Goal: Task Accomplishment & Management: Manage account settings

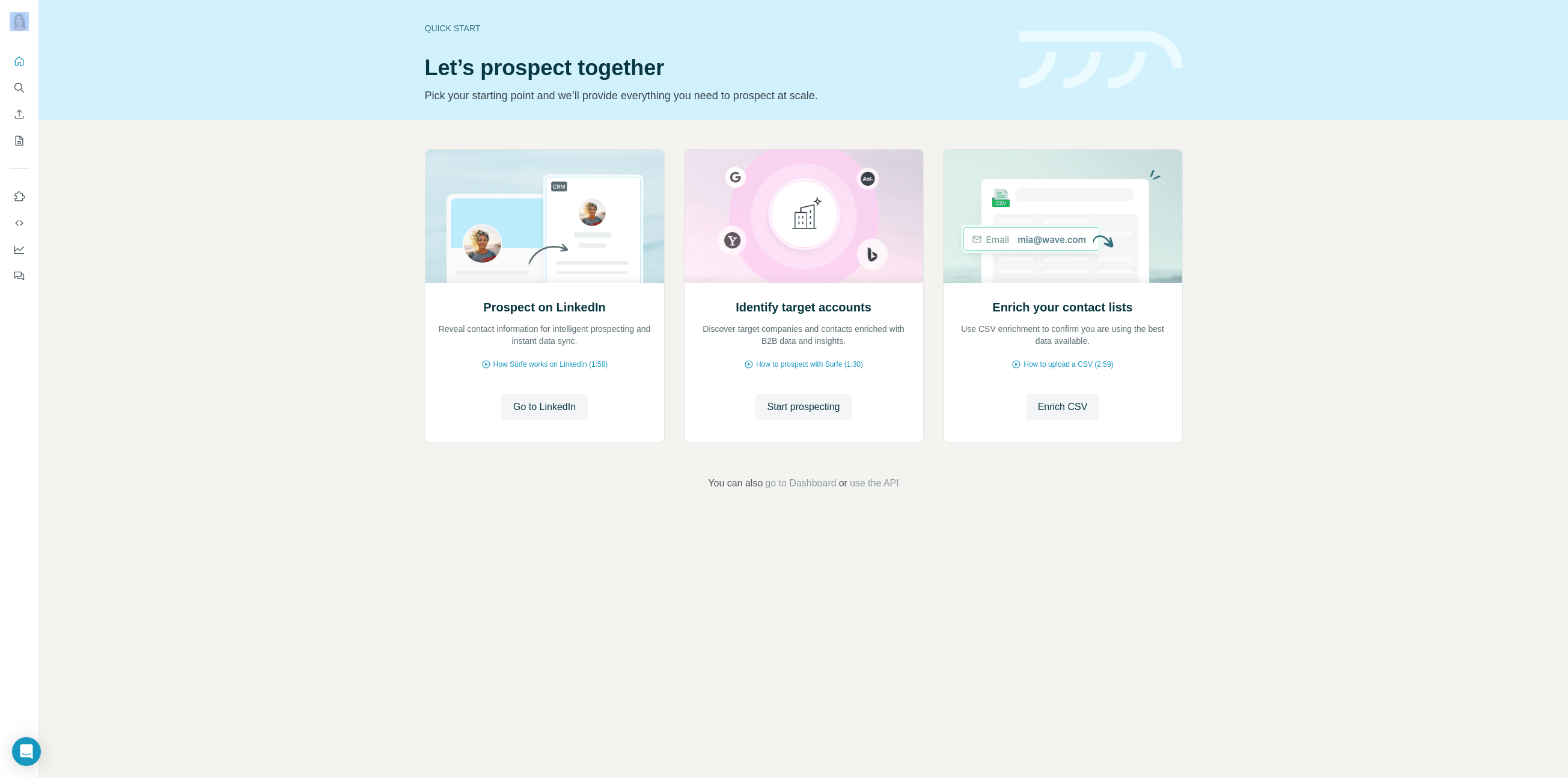
drag, startPoint x: 27, startPoint y: 43, endPoint x: 22, endPoint y: 29, distance: 14.9
click at [23, 31] on div at bounding box center [19, 389] width 39 height 778
click at [22, 29] on img at bounding box center [19, 21] width 19 height 19
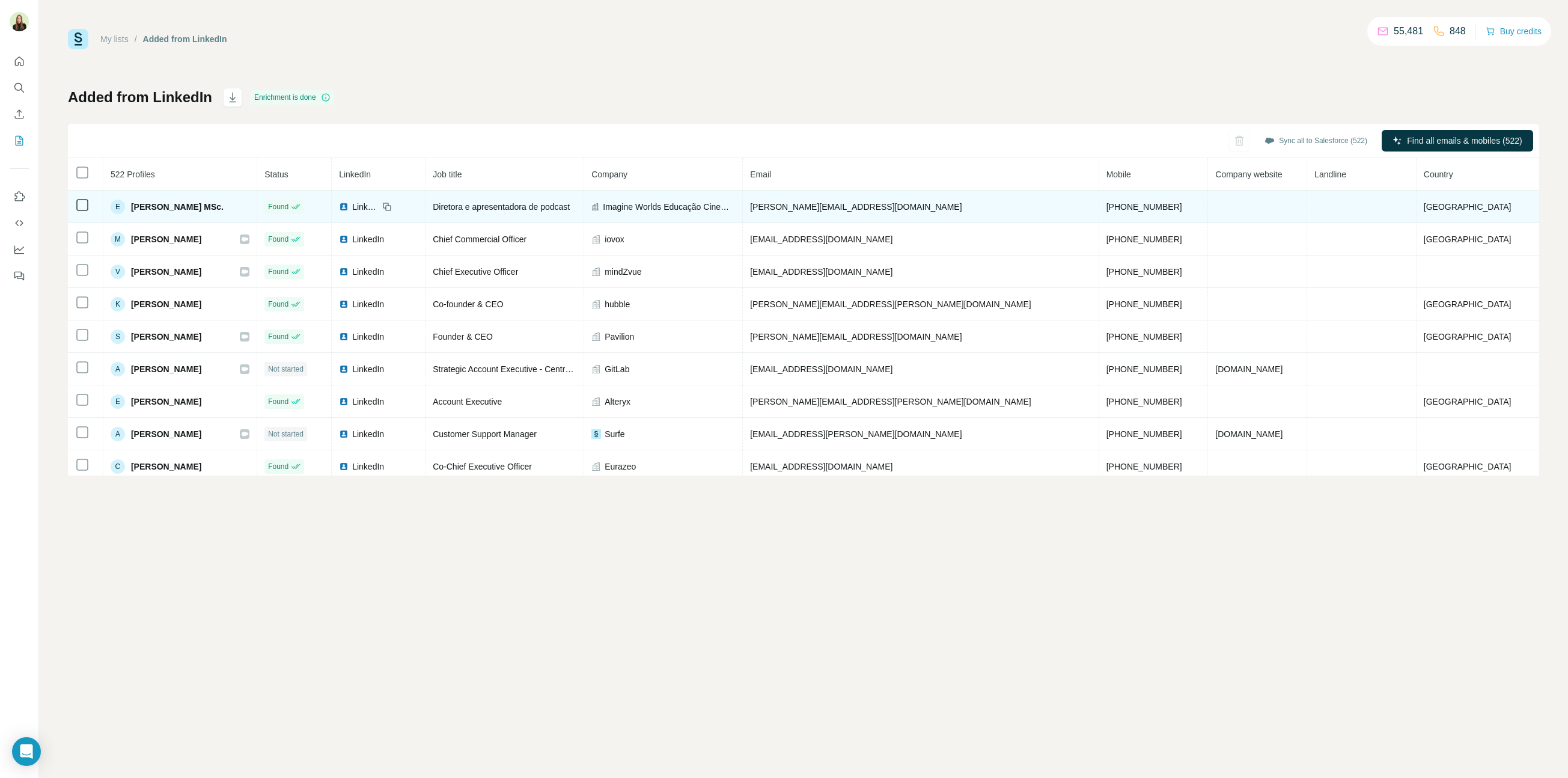
drag, startPoint x: 147, startPoint y: 206, endPoint x: 243, endPoint y: 208, distance: 96.0
click at [243, 208] on div "E [PERSON_NAME] MSc." at bounding box center [180, 207] width 139 height 15
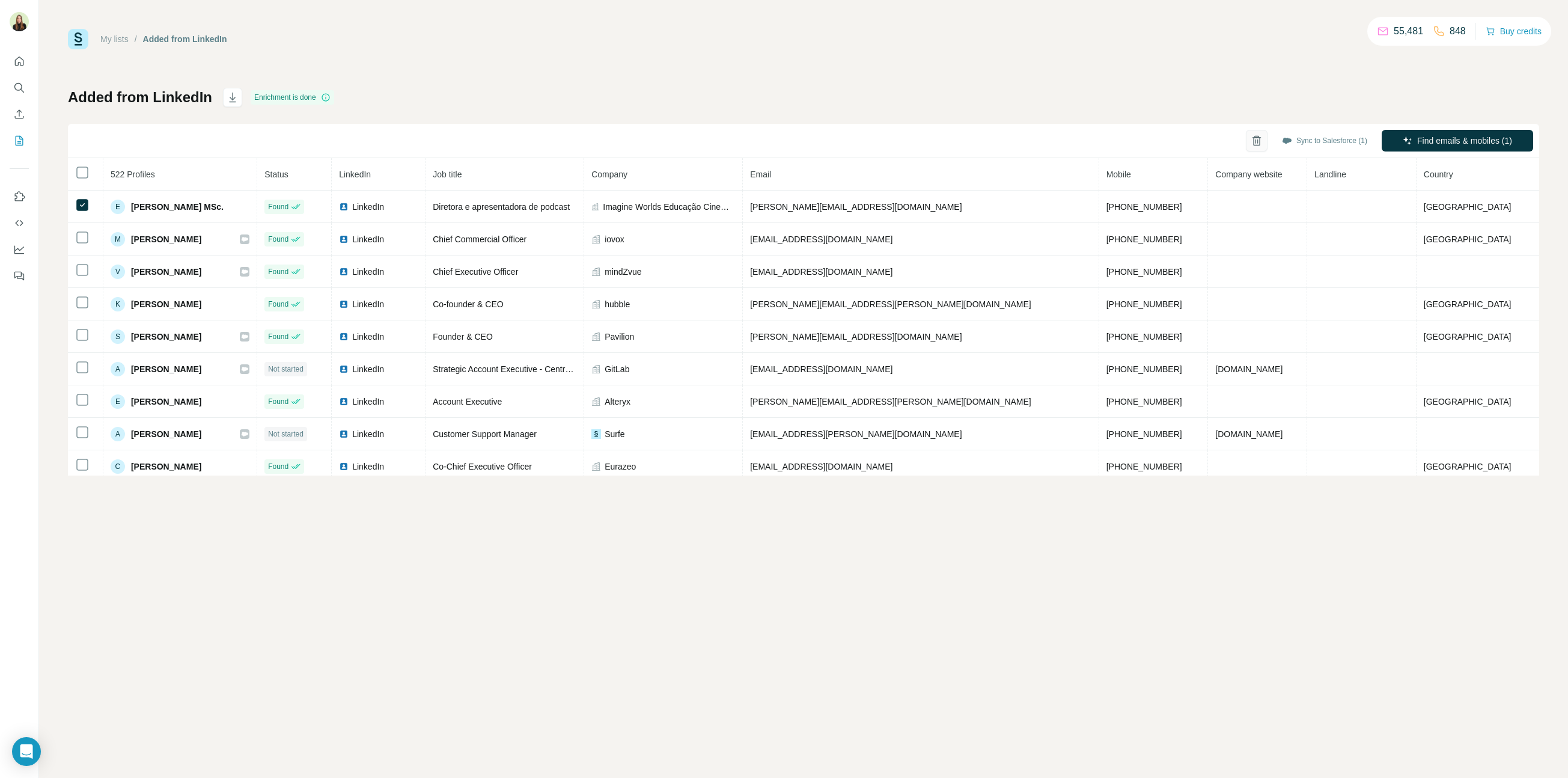
click at [1255, 146] on icon "button" at bounding box center [1256, 141] width 12 height 12
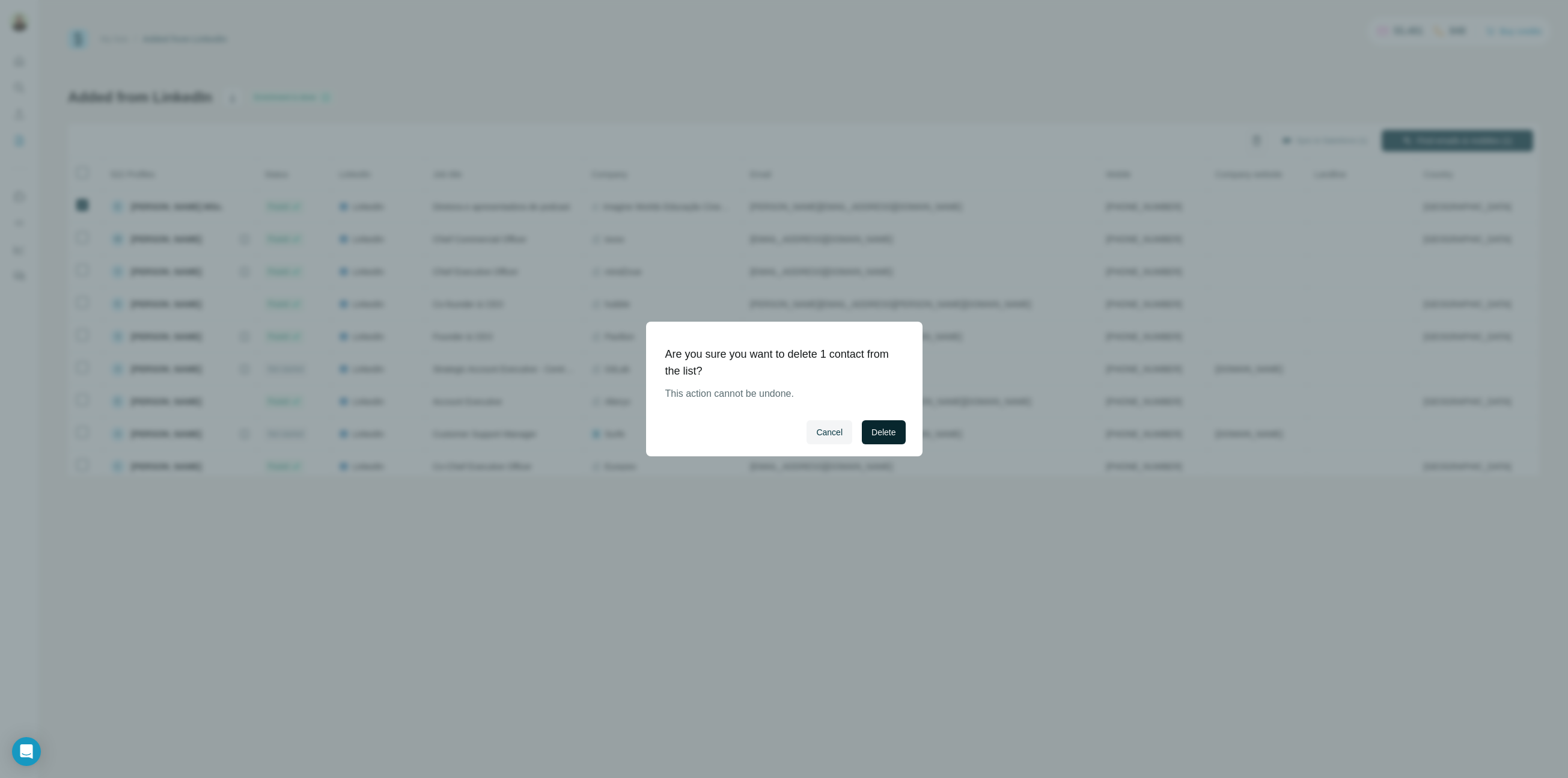
click at [887, 435] on span "Delete" at bounding box center [883, 432] width 24 height 12
